Goal: Task Accomplishment & Management: Complete application form

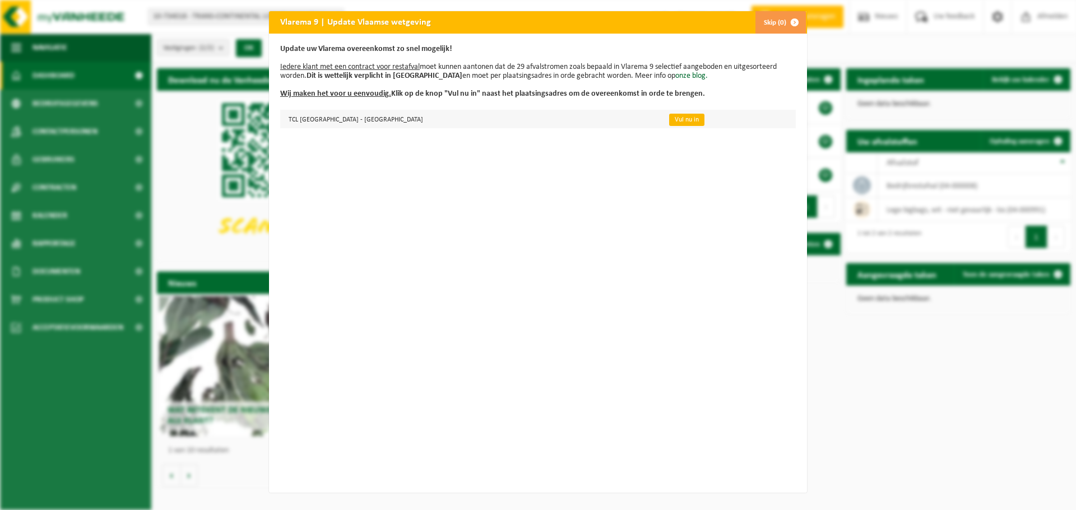
click at [669, 118] on link "Vul nu in" at bounding box center [686, 120] width 35 height 12
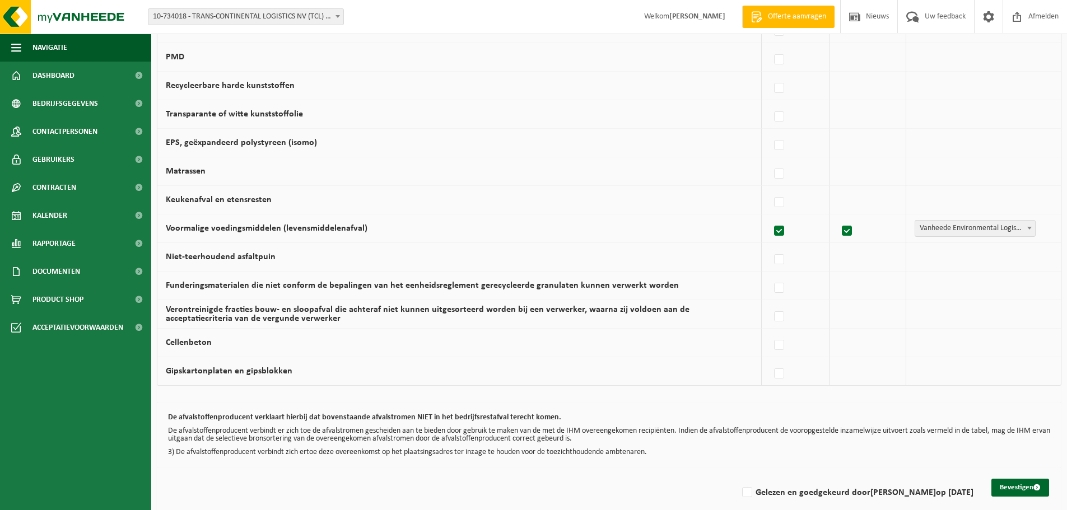
scroll to position [652, 0]
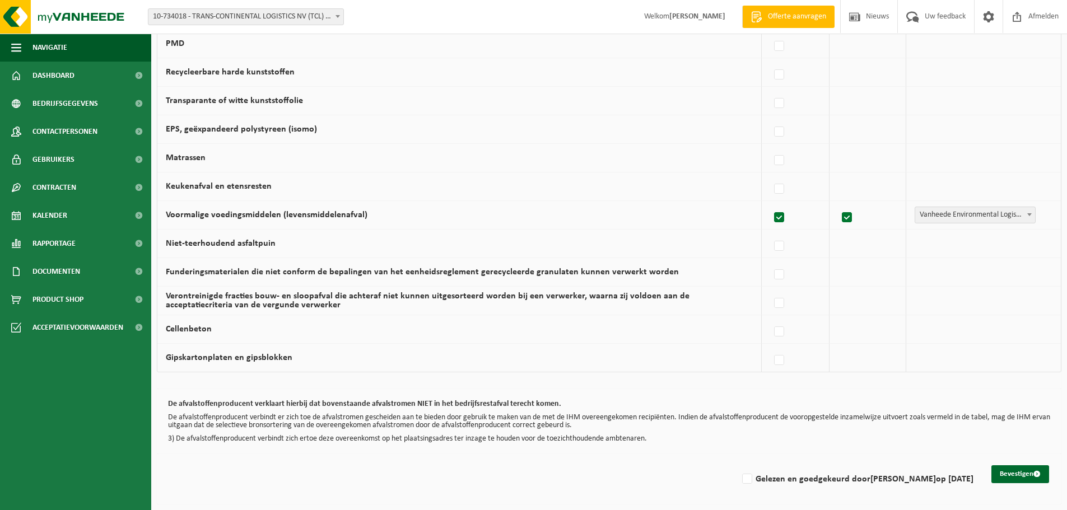
click at [340, 12] on span at bounding box center [337, 16] width 11 height 15
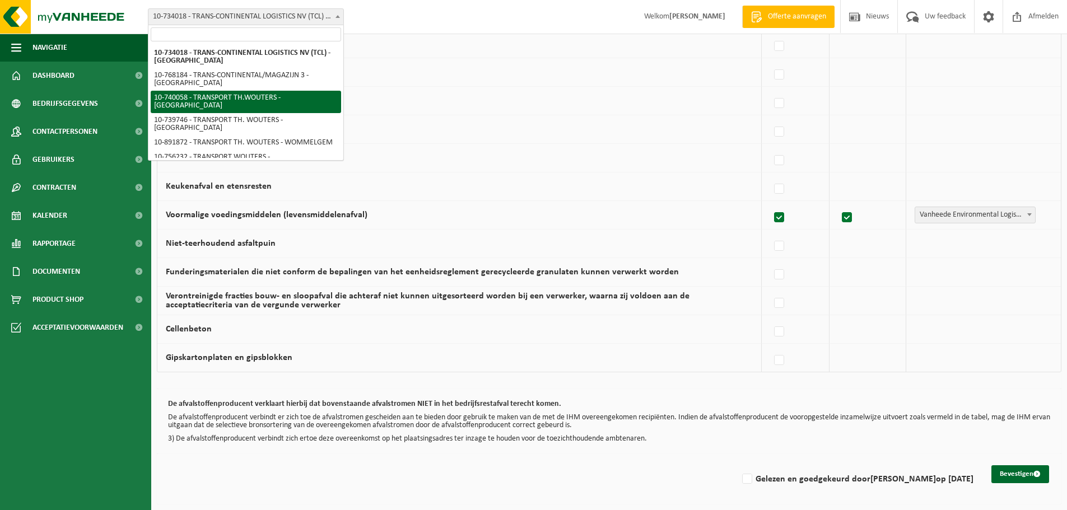
select select "17204"
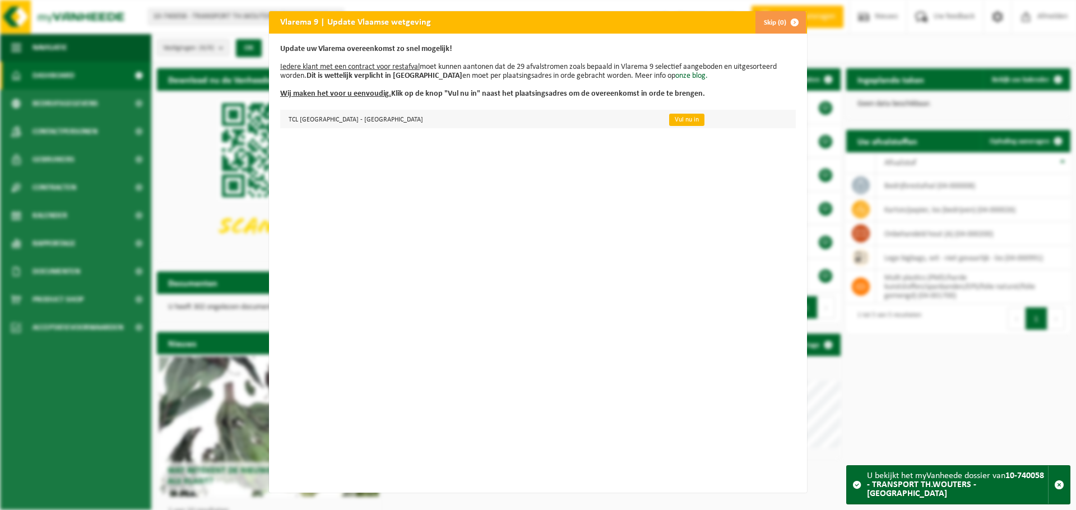
click at [669, 118] on link "Vul nu in" at bounding box center [686, 120] width 35 height 12
